Goal: Check status

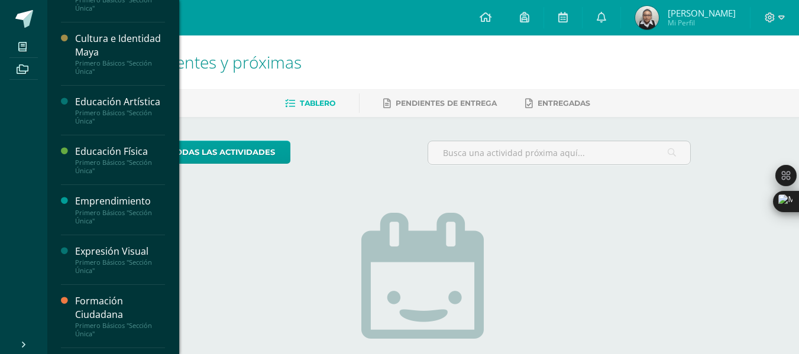
scroll to position [424, 0]
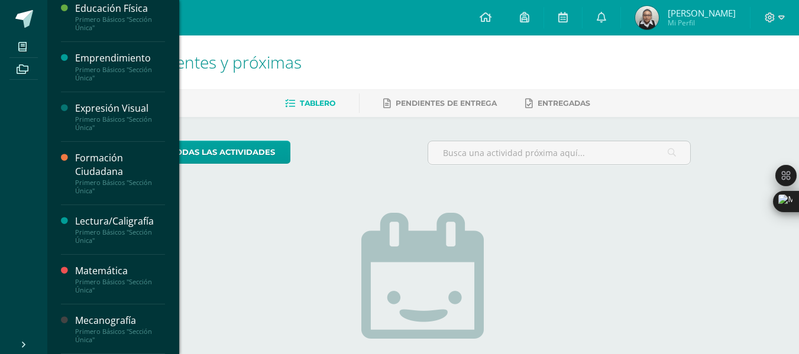
click at [146, 72] on div "Primero Básicos "Sección Única"" at bounding box center [120, 74] width 90 height 17
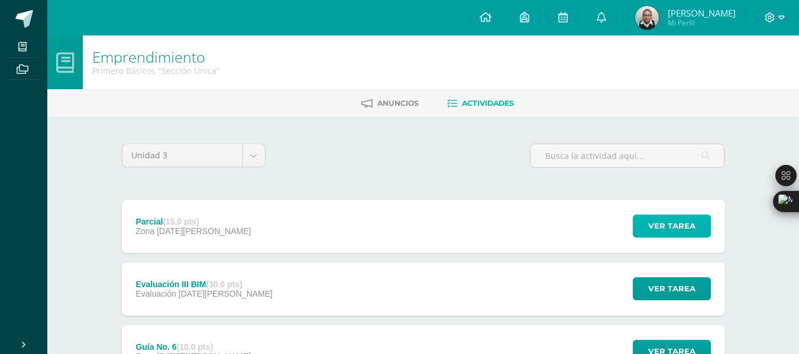
click at [656, 219] on span "Ver tarea" at bounding box center [671, 226] width 47 height 22
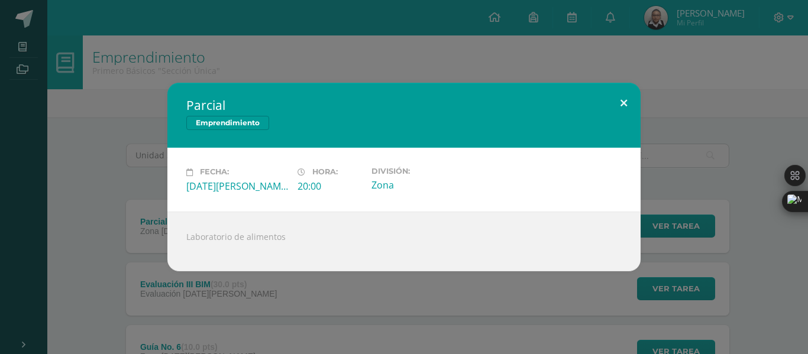
click at [623, 95] on button at bounding box center [624, 103] width 34 height 40
